Goal: Information Seeking & Learning: Learn about a topic

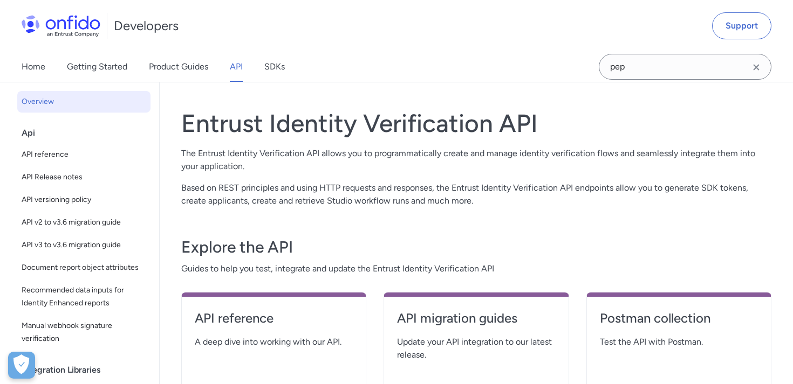
click at [236, 71] on link "API" at bounding box center [236, 67] width 13 height 30
click at [247, 316] on h4 "API reference" at bounding box center [274, 318] width 158 height 17
select select "http"
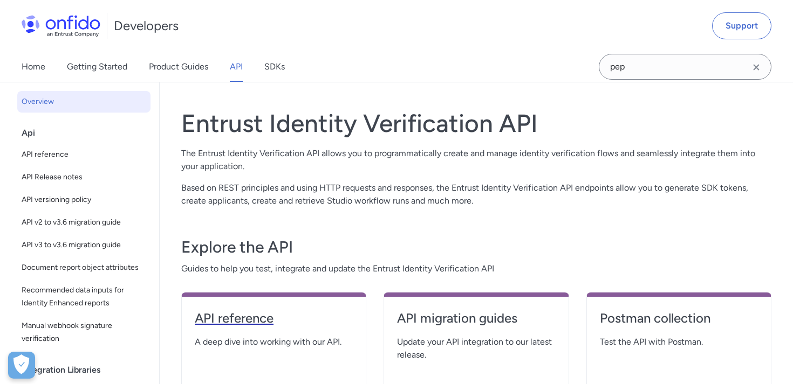
select select "http"
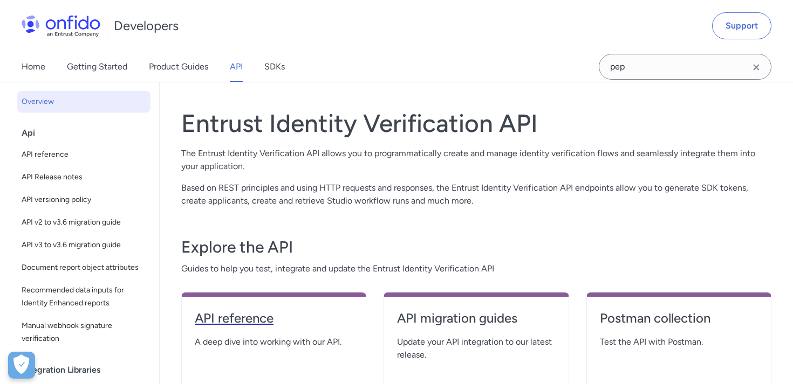
select select "http"
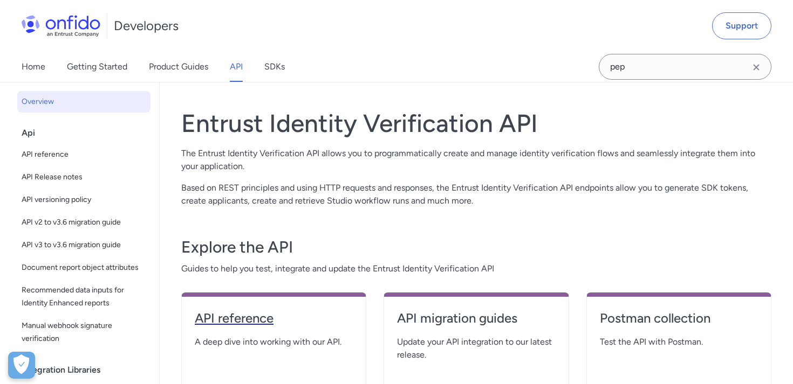
select select "http"
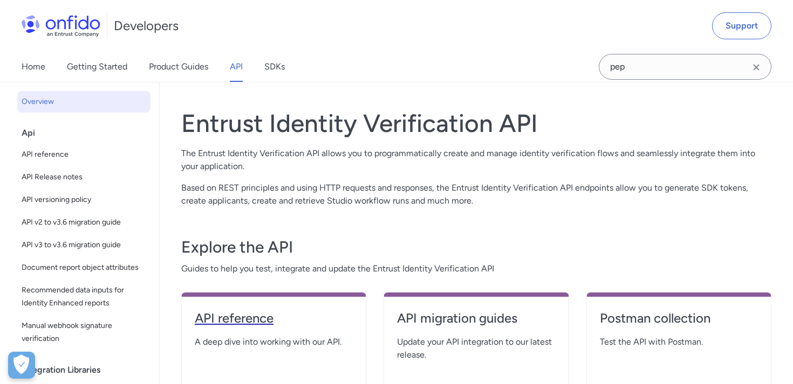
select select "http"
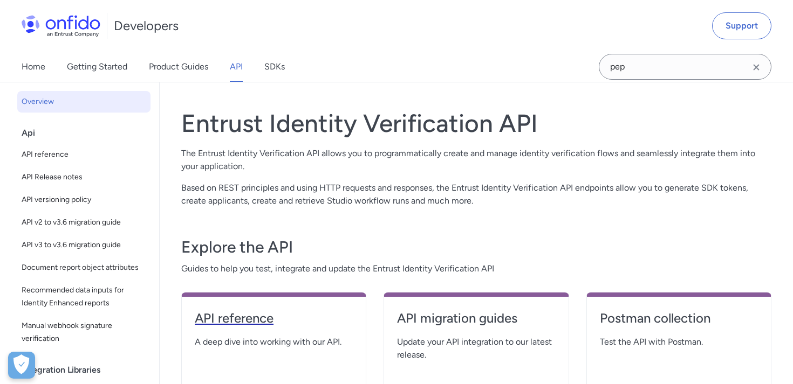
select select "http"
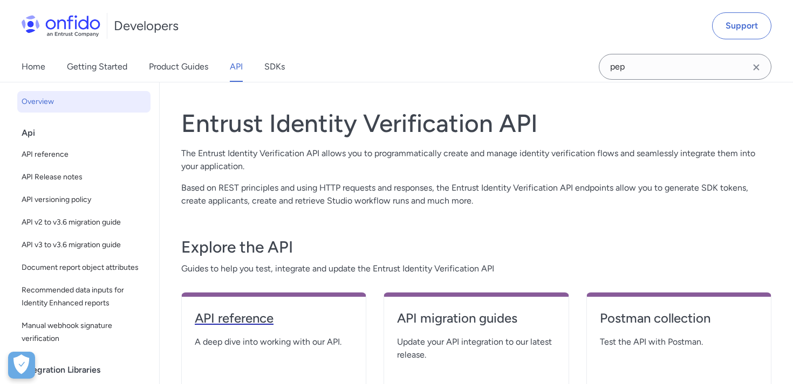
select select "http"
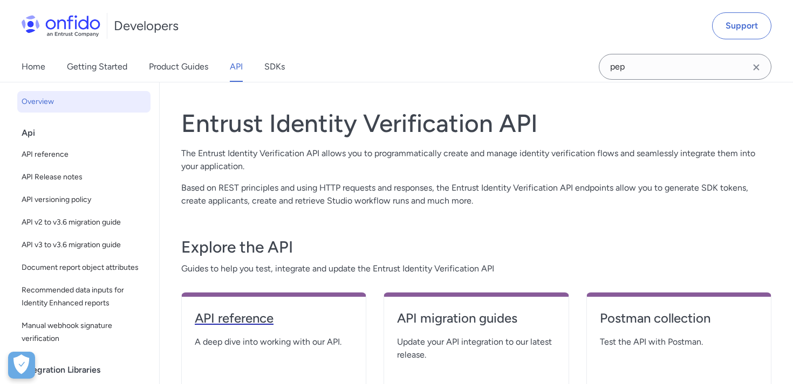
select select "http"
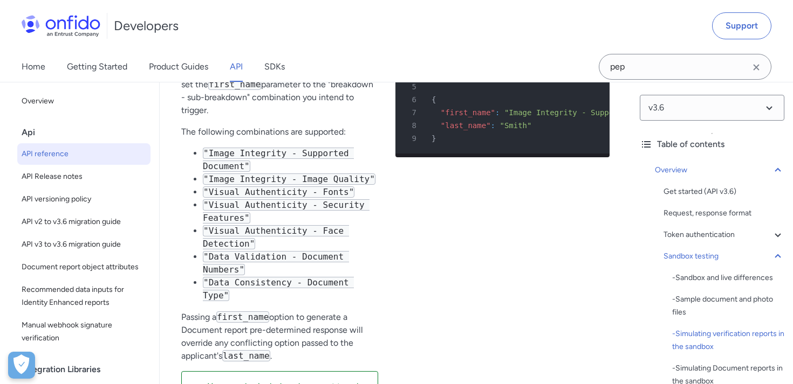
scroll to position [3251, 0]
